Goal: Task Accomplishment & Management: Use online tool/utility

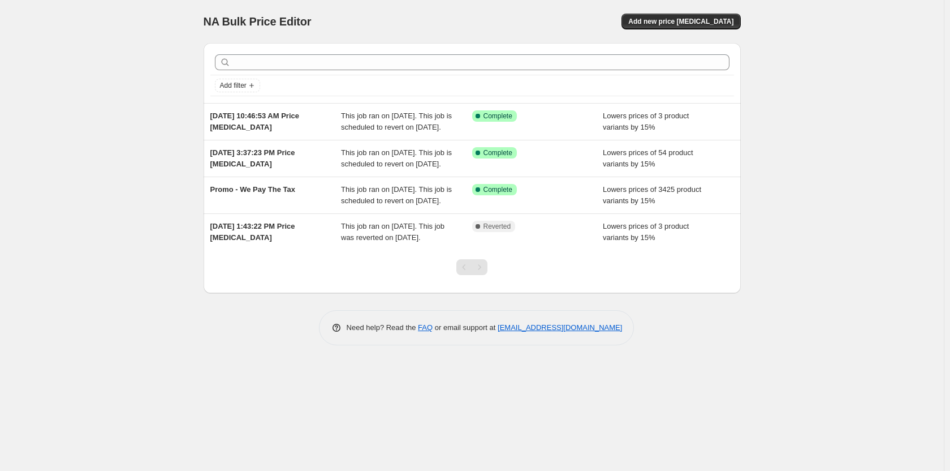
click at [695, 6] on div "NA Bulk Price Editor. This page is ready NA Bulk Price Editor Add new price [ME…" at bounding box center [472, 21] width 537 height 43
click at [691, 24] on span "Add new price [MEDICAL_DATA]" at bounding box center [680, 21] width 105 height 9
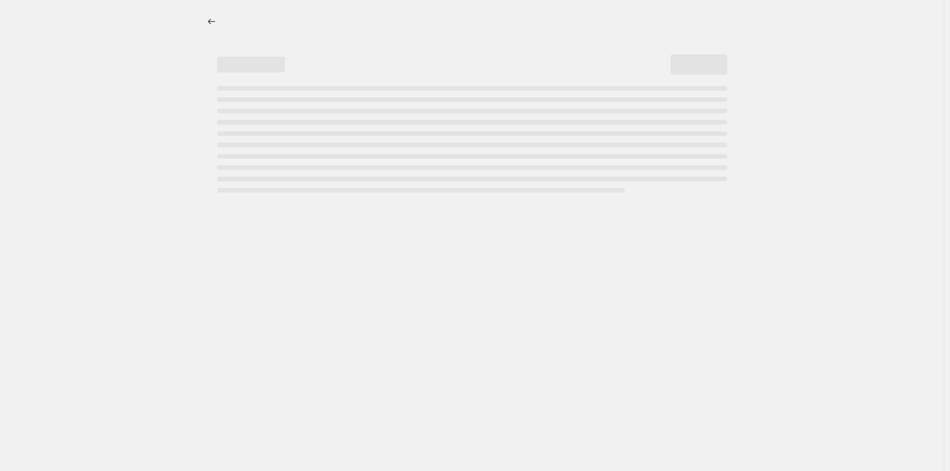
select select "percentage"
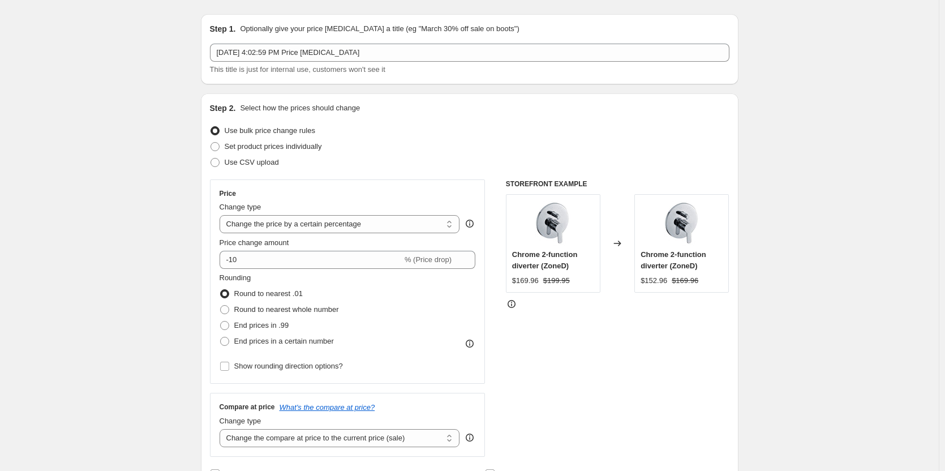
scroll to position [57, 0]
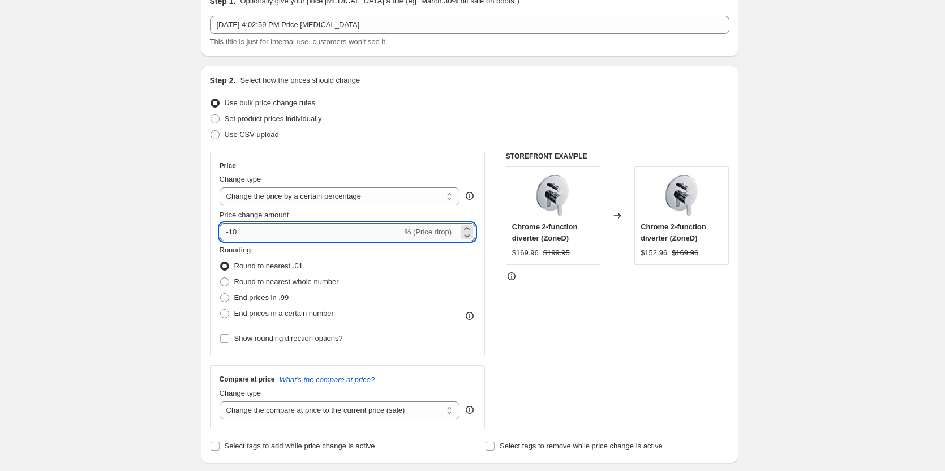
click at [303, 234] on input "-10" at bounding box center [310, 232] width 183 height 18
type input "-15"
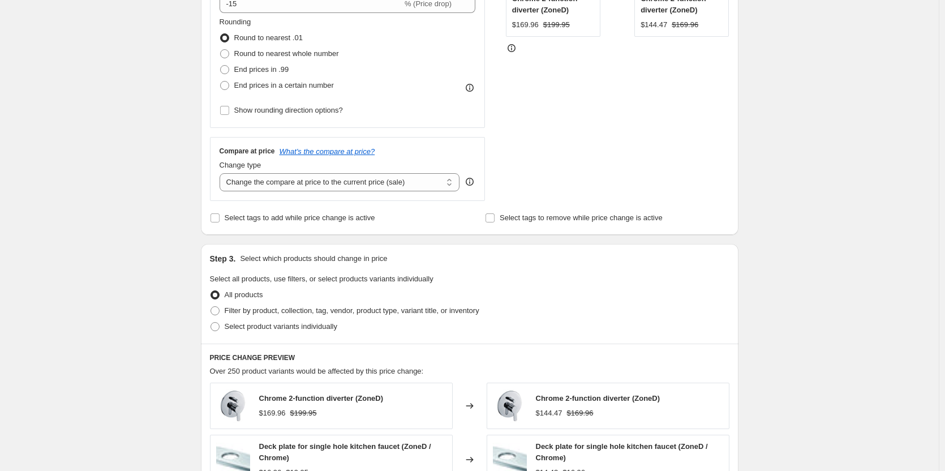
scroll to position [339, 0]
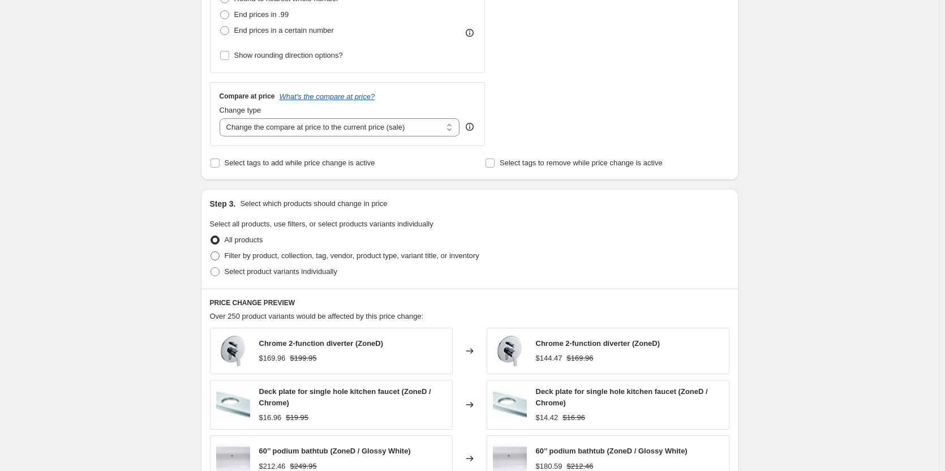
click at [237, 259] on span "Filter by product, collection, tag, vendor, product type, variant title, or inv…" at bounding box center [352, 255] width 255 height 8
click at [211, 252] on input "Filter by product, collection, tag, vendor, product type, variant title, or inv…" at bounding box center [210, 251] width 1 height 1
radio input "true"
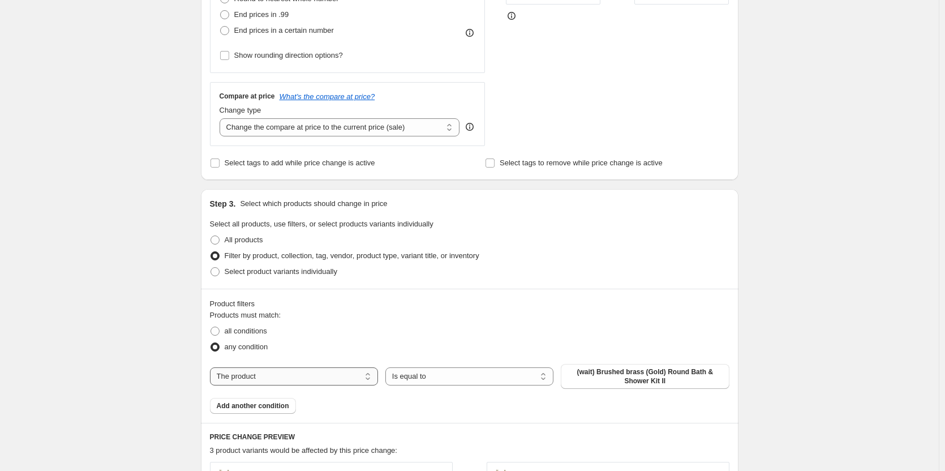
click at [294, 383] on select "The product The product's collection The product's tag The product's vendor The…" at bounding box center [294, 376] width 168 height 18
select select "vendor"
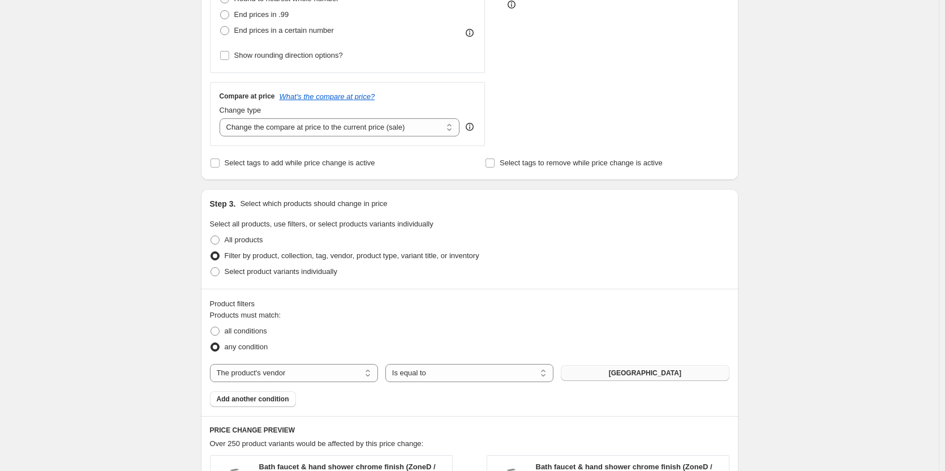
click at [697, 377] on button "[GEOGRAPHIC_DATA]" at bounding box center [645, 373] width 168 height 16
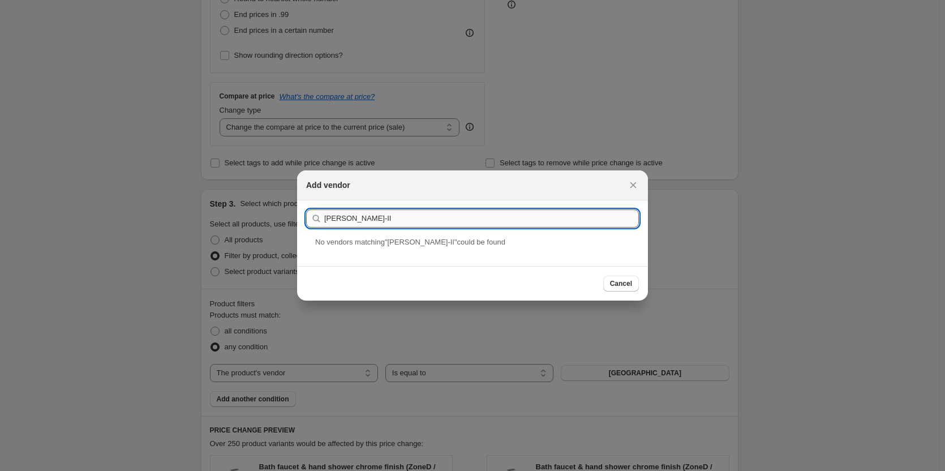
click at [385, 219] on input "[PERSON_NAME]-II" at bounding box center [481, 218] width 314 height 18
drag, startPoint x: 386, startPoint y: 218, endPoint x: 228, endPoint y: 219, distance: 157.8
type input "[PERSON_NAME]"
drag, startPoint x: 628, startPoint y: 176, endPoint x: 628, endPoint y: 182, distance: 6.2
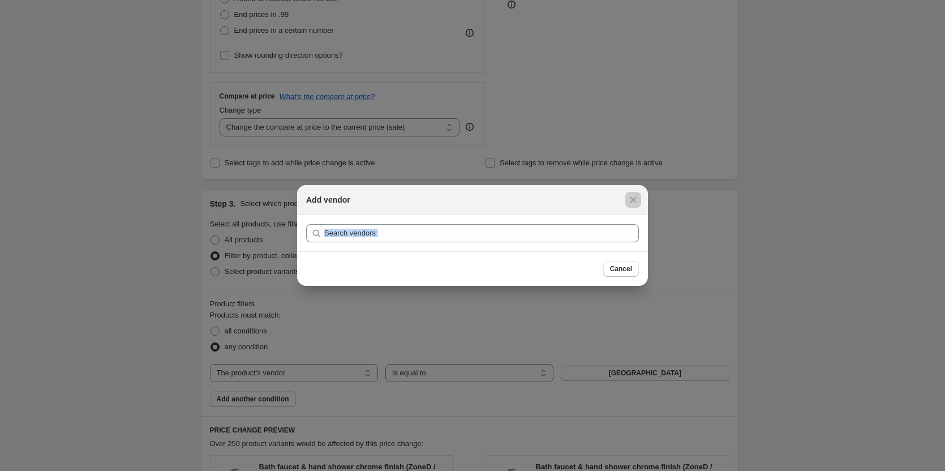
click at [628, 182] on div at bounding box center [472, 235] width 945 height 471
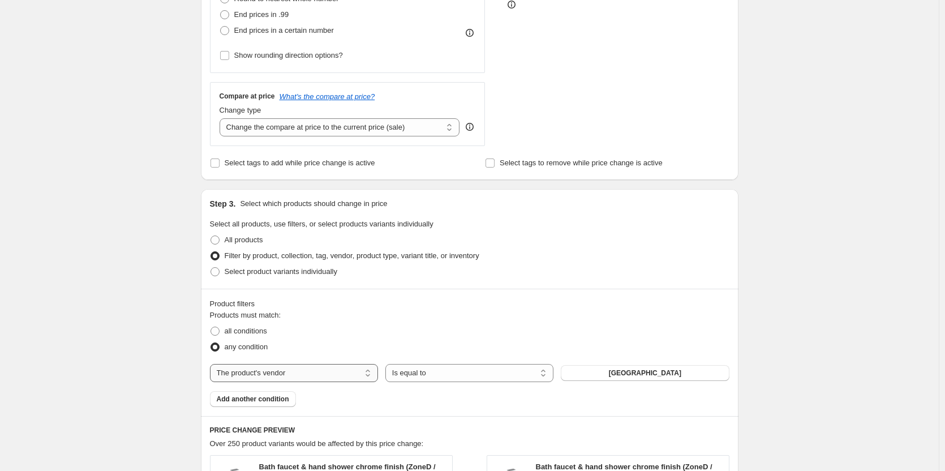
click at [274, 375] on select "The product The product's collection The product's tag The product's vendor The…" at bounding box center [294, 373] width 168 height 18
select select "tag"
click at [655, 376] on span "1 bowl" at bounding box center [644, 372] width 21 height 9
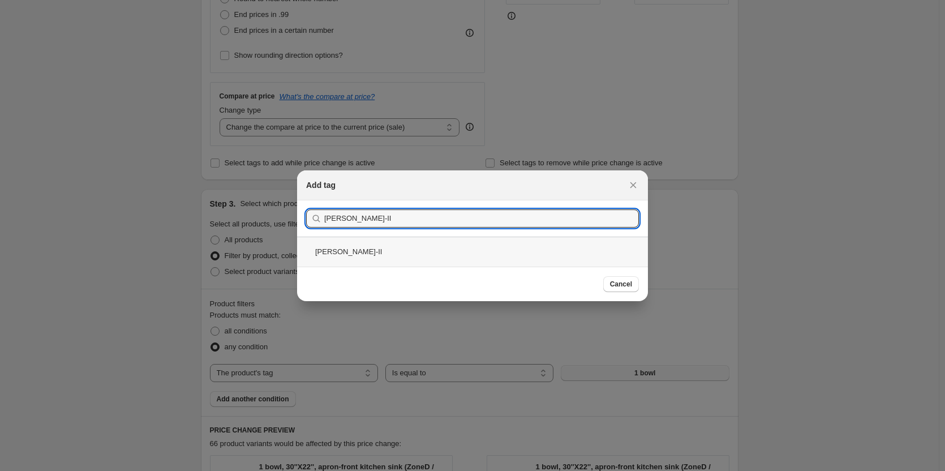
type input "[PERSON_NAME]-II"
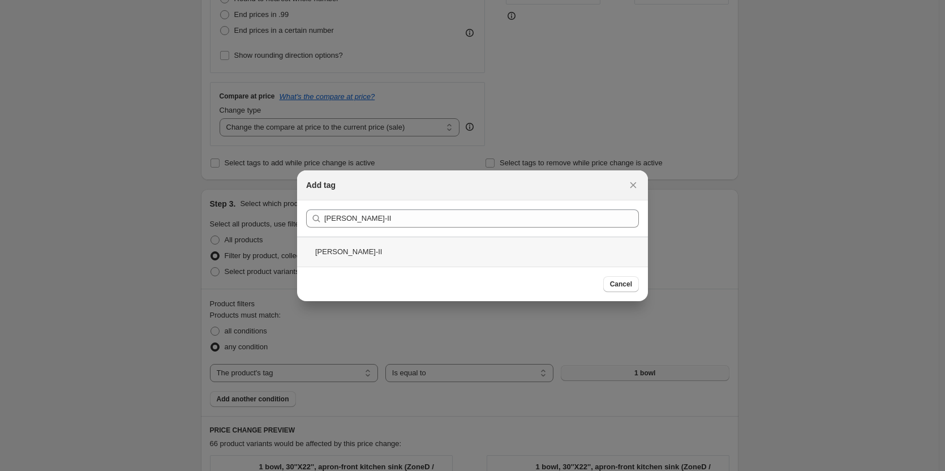
click at [408, 247] on div "[PERSON_NAME]-II" at bounding box center [472, 251] width 351 height 30
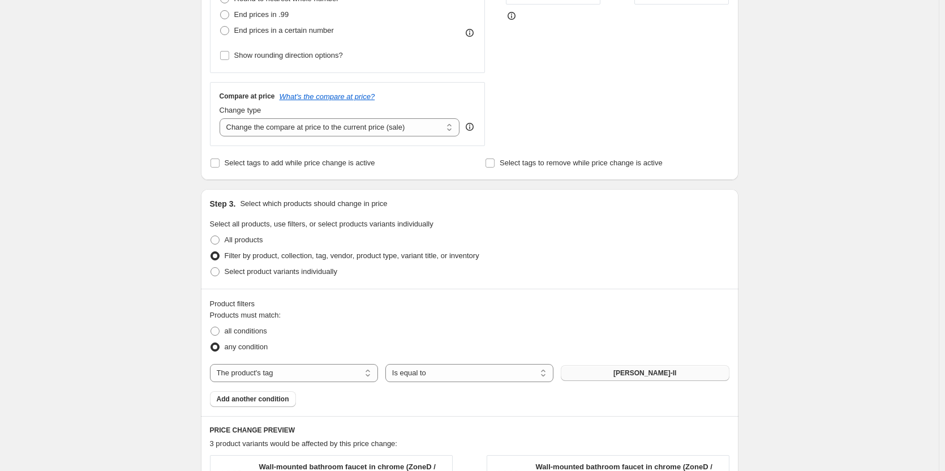
click at [868, 335] on div "Create new price [MEDICAL_DATA]. This page is ready Create new price [MEDICAL_D…" at bounding box center [469, 243] width 938 height 1165
click at [270, 403] on button "Add another condition" at bounding box center [253, 399] width 86 height 16
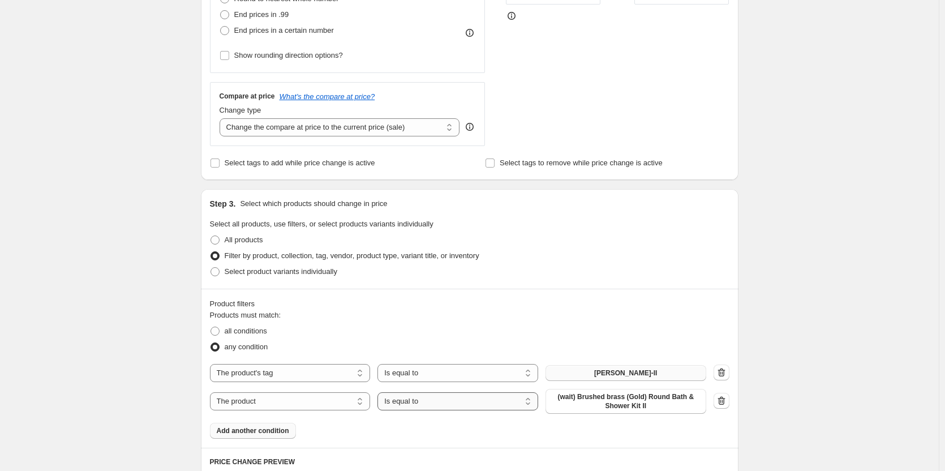
click at [435, 396] on select "Is equal to Is not equal to" at bounding box center [457, 401] width 161 height 18
click at [298, 398] on select "The product The product's collection The product's tag The product's vendor The…" at bounding box center [290, 401] width 161 height 18
select select "tag"
click at [607, 396] on button "1 bowl" at bounding box center [625, 398] width 161 height 16
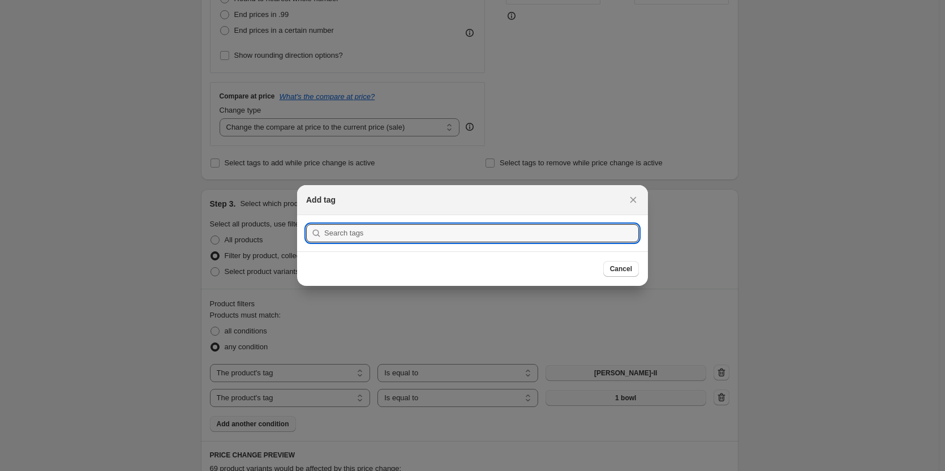
scroll to position [0, 0]
click at [400, 231] on input ":r2n:" at bounding box center [481, 233] width 314 height 18
type input "[PERSON_NAME]"
click at [306, 215] on button "Submit" at bounding box center [322, 221] width 32 height 12
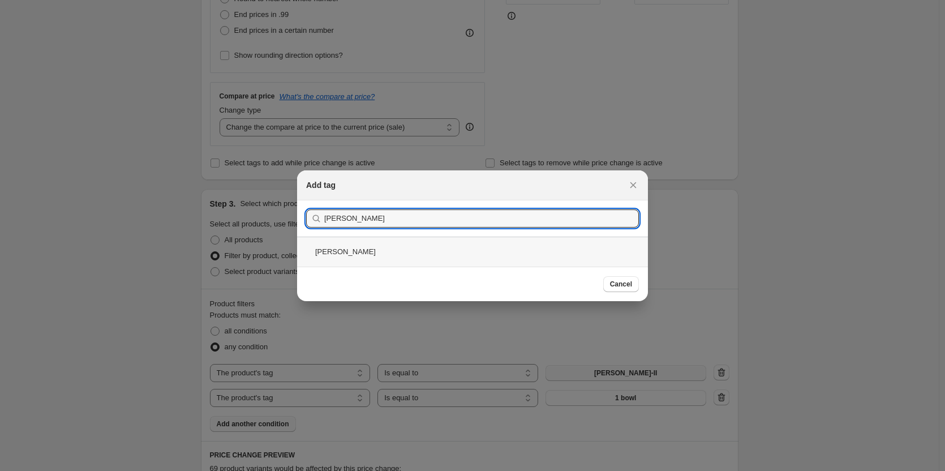
drag, startPoint x: 391, startPoint y: 239, endPoint x: 523, endPoint y: 265, distance: 134.4
click at [391, 239] on div "[PERSON_NAME]" at bounding box center [472, 251] width 351 height 30
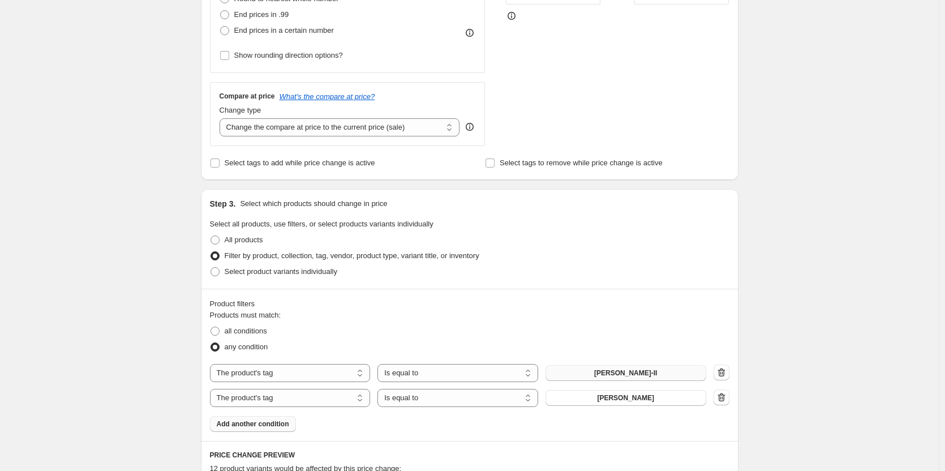
click at [833, 294] on div "Create new price [MEDICAL_DATA]. This page is ready Create new price [MEDICAL_D…" at bounding box center [469, 311] width 938 height 1301
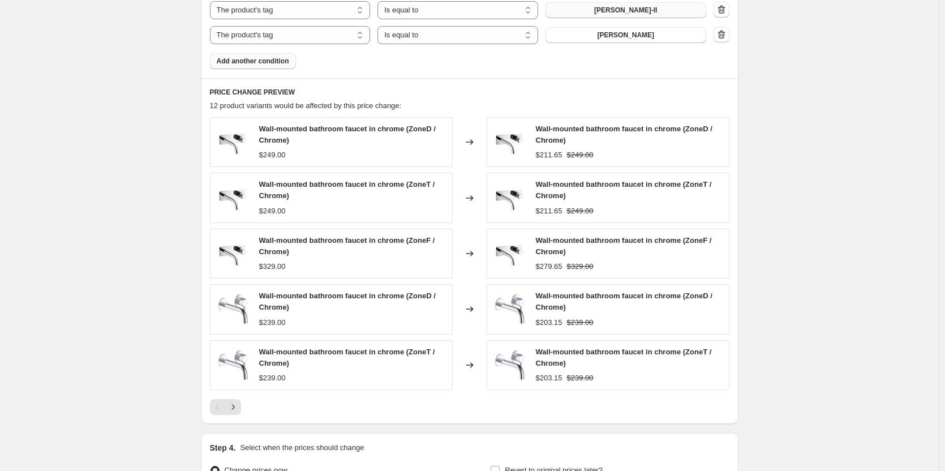
scroll to position [831, 0]
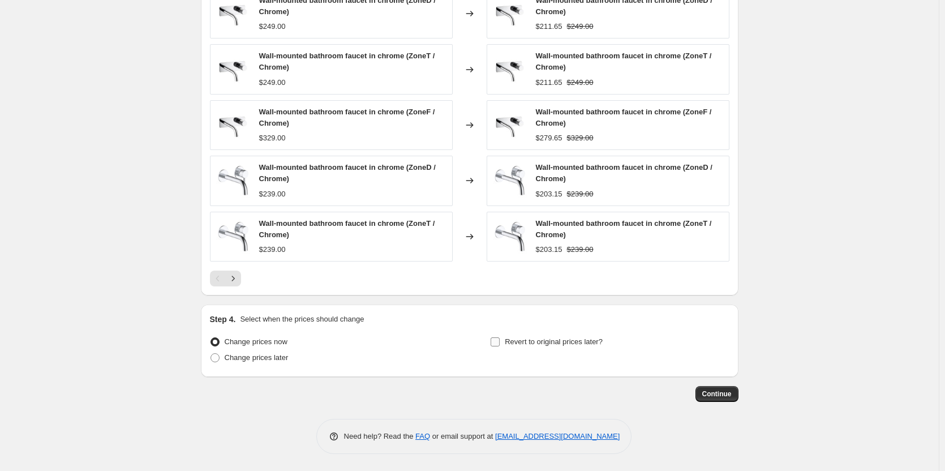
click at [499, 339] on input "Revert to original prices later?" at bounding box center [494, 341] width 9 height 9
checkbox input "true"
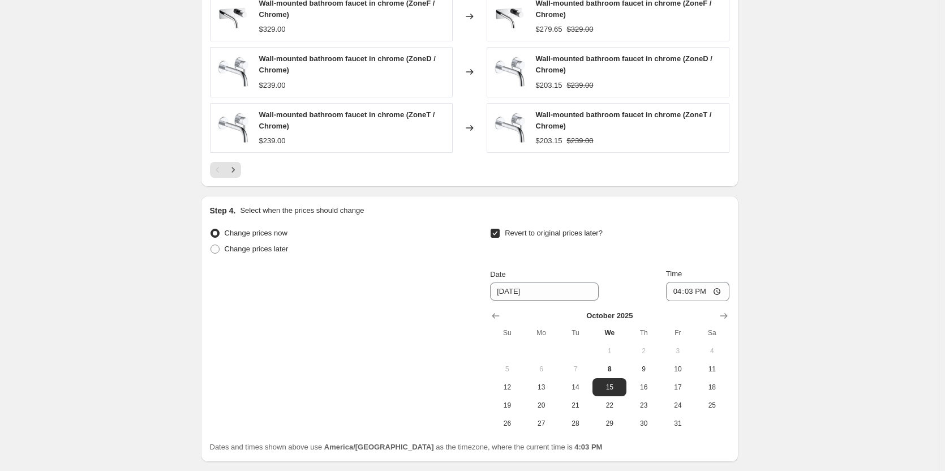
scroll to position [944, 0]
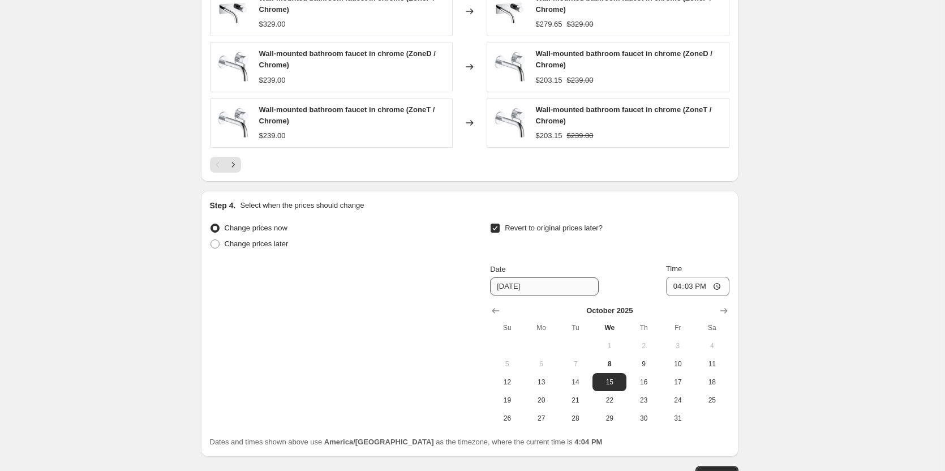
drag, startPoint x: 512, startPoint y: 271, endPoint x: 516, endPoint y: 288, distance: 17.4
click at [514, 275] on div "Date [DATE]" at bounding box center [544, 280] width 109 height 32
click at [517, 290] on input "[DATE]" at bounding box center [544, 286] width 109 height 18
click at [514, 291] on input "[DATE]" at bounding box center [544, 286] width 109 height 18
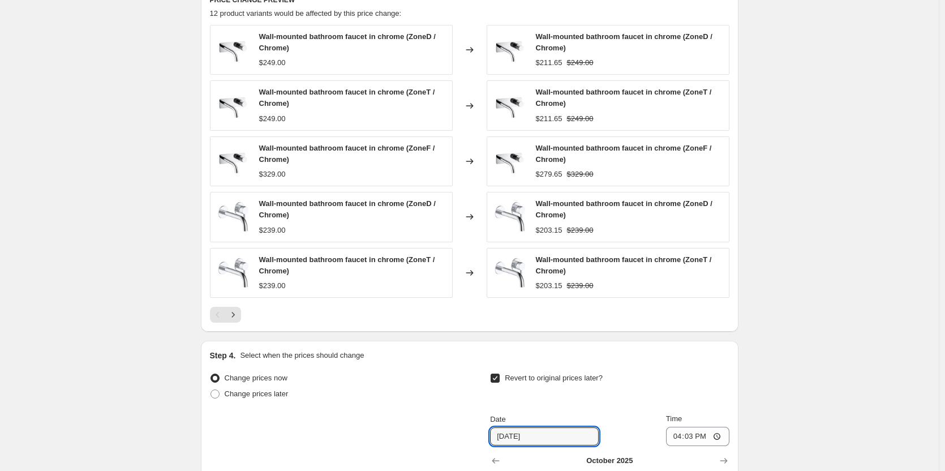
scroll to position [928, 0]
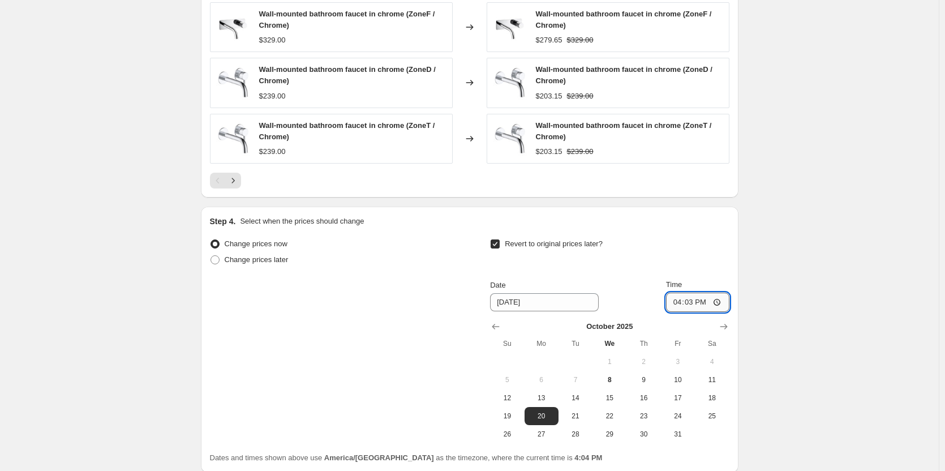
click at [689, 304] on input "16:03" at bounding box center [697, 301] width 63 height 19
click at [510, 302] on input "[DATE]" at bounding box center [544, 302] width 109 height 18
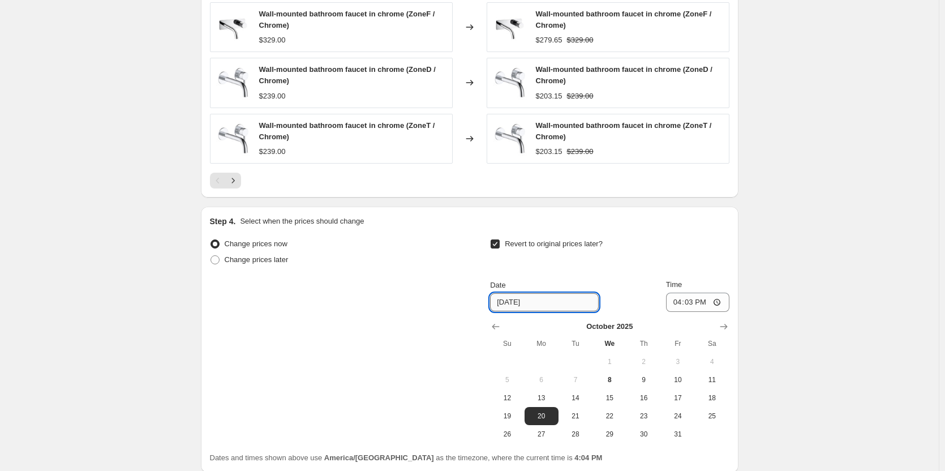
click at [516, 303] on input "[DATE]" at bounding box center [544, 302] width 109 height 18
click at [513, 305] on input "[DATE]" at bounding box center [544, 302] width 109 height 18
type input "[DATE]"
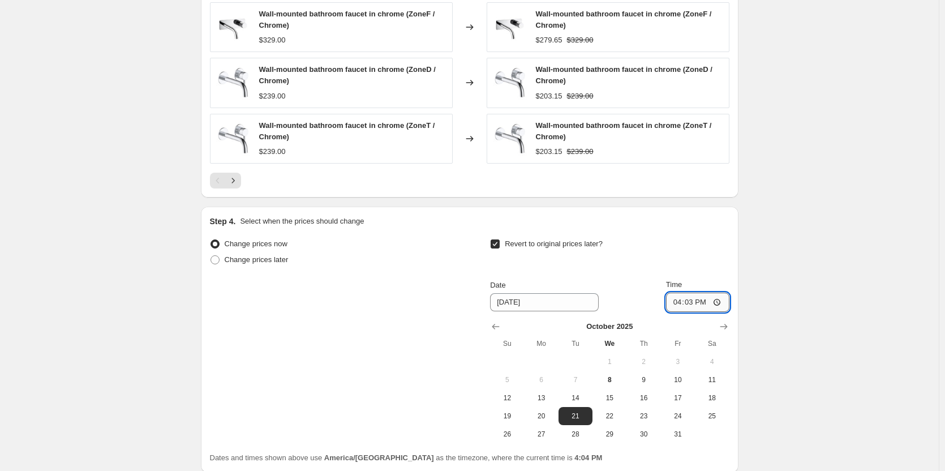
click at [704, 303] on input "16:03" at bounding box center [697, 301] width 63 height 19
click at [680, 299] on input "16:03" at bounding box center [697, 301] width 63 height 19
type input "00:01"
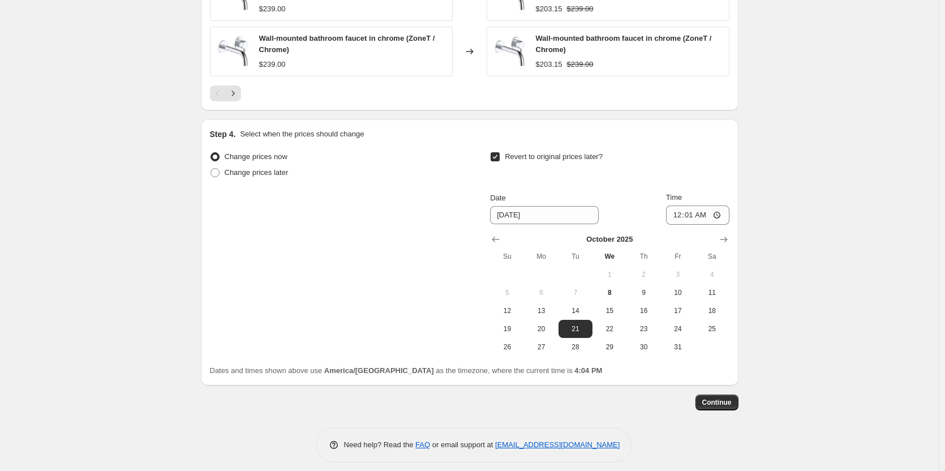
scroll to position [1024, 0]
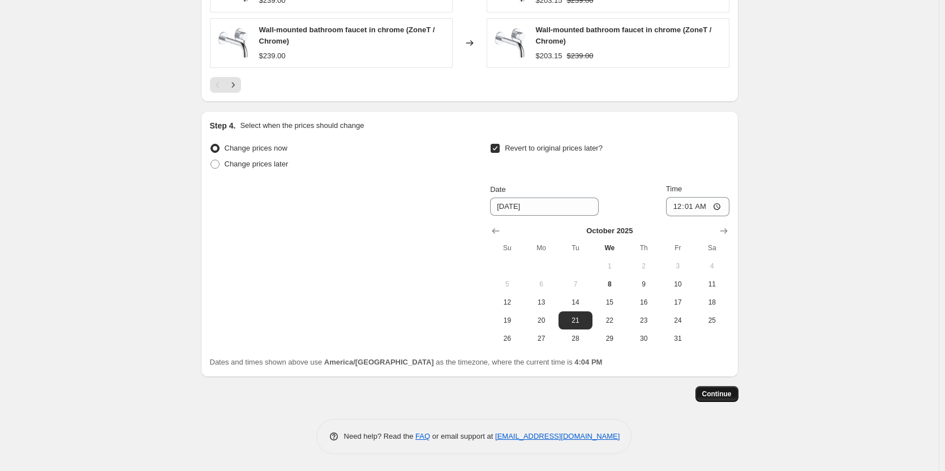
click at [729, 386] on button "Continue" at bounding box center [716, 394] width 43 height 16
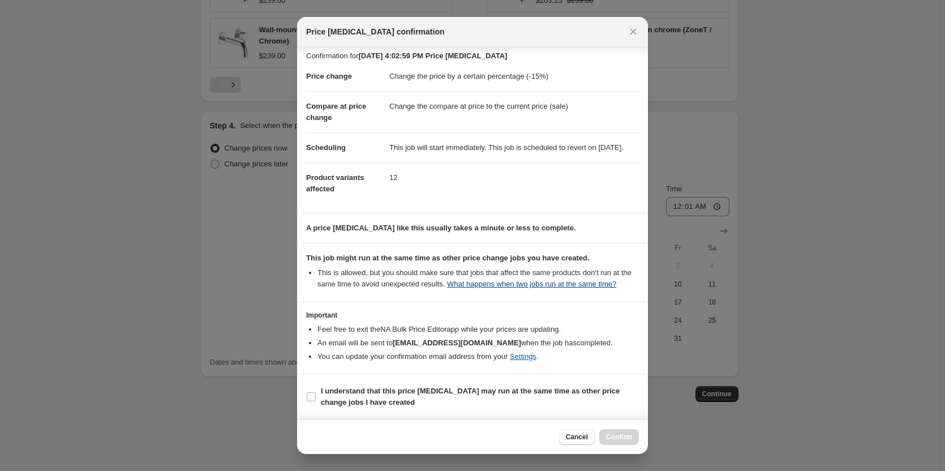
scroll to position [17, 0]
click at [385, 390] on b "I understand that this price [MEDICAL_DATA] may run at the same time as other p…" at bounding box center [470, 396] width 299 height 20
click at [316, 392] on input "I understand that this price [MEDICAL_DATA] may run at the same time as other p…" at bounding box center [311, 396] width 9 height 9
checkbox input "true"
click at [631, 434] on span "Confirm" at bounding box center [619, 436] width 26 height 9
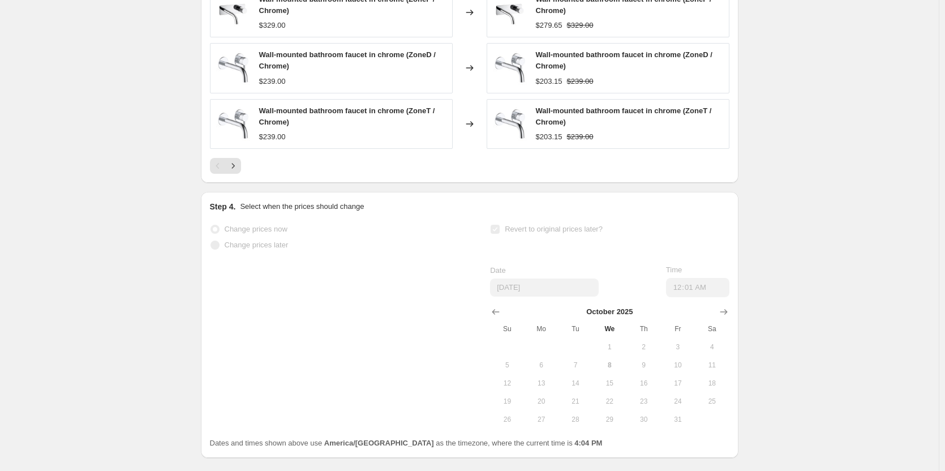
scroll to position [1054, 0]
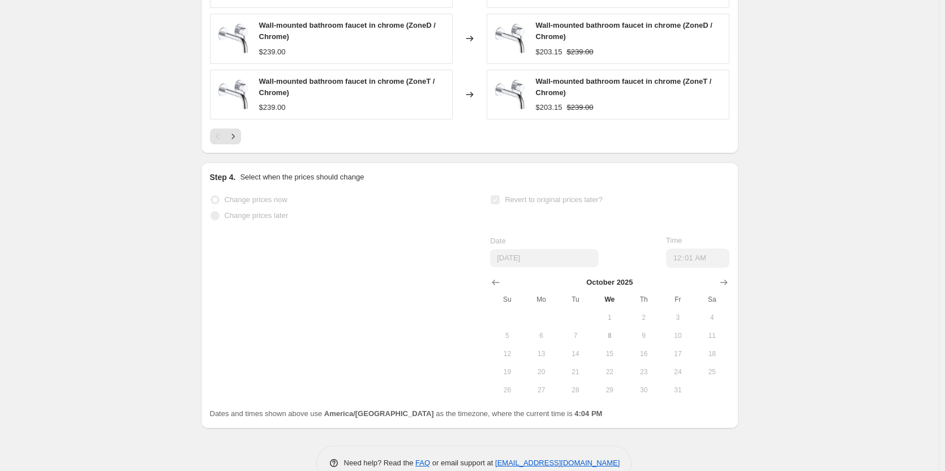
select select "percentage"
select select "tag"
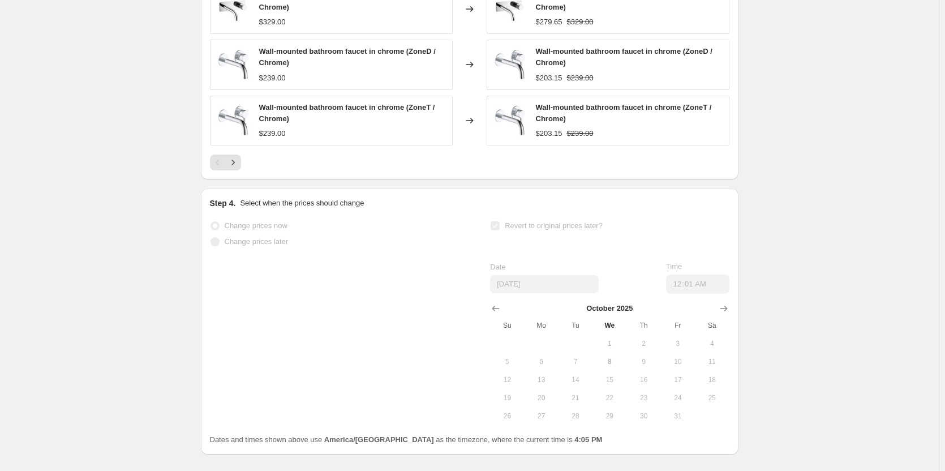
scroll to position [0, 0]
